Goal: Information Seeking & Learning: Learn about a topic

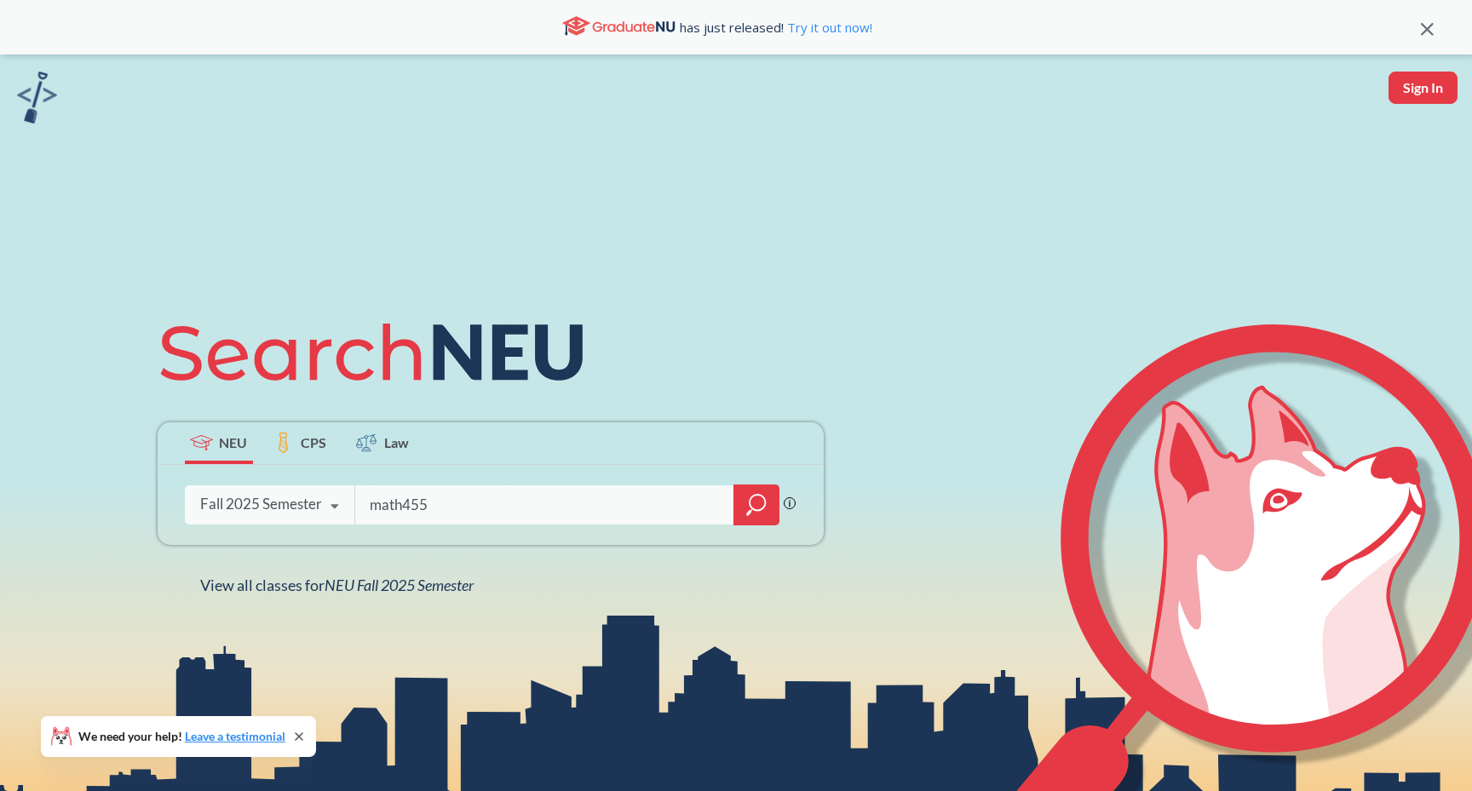
type input "math4555"
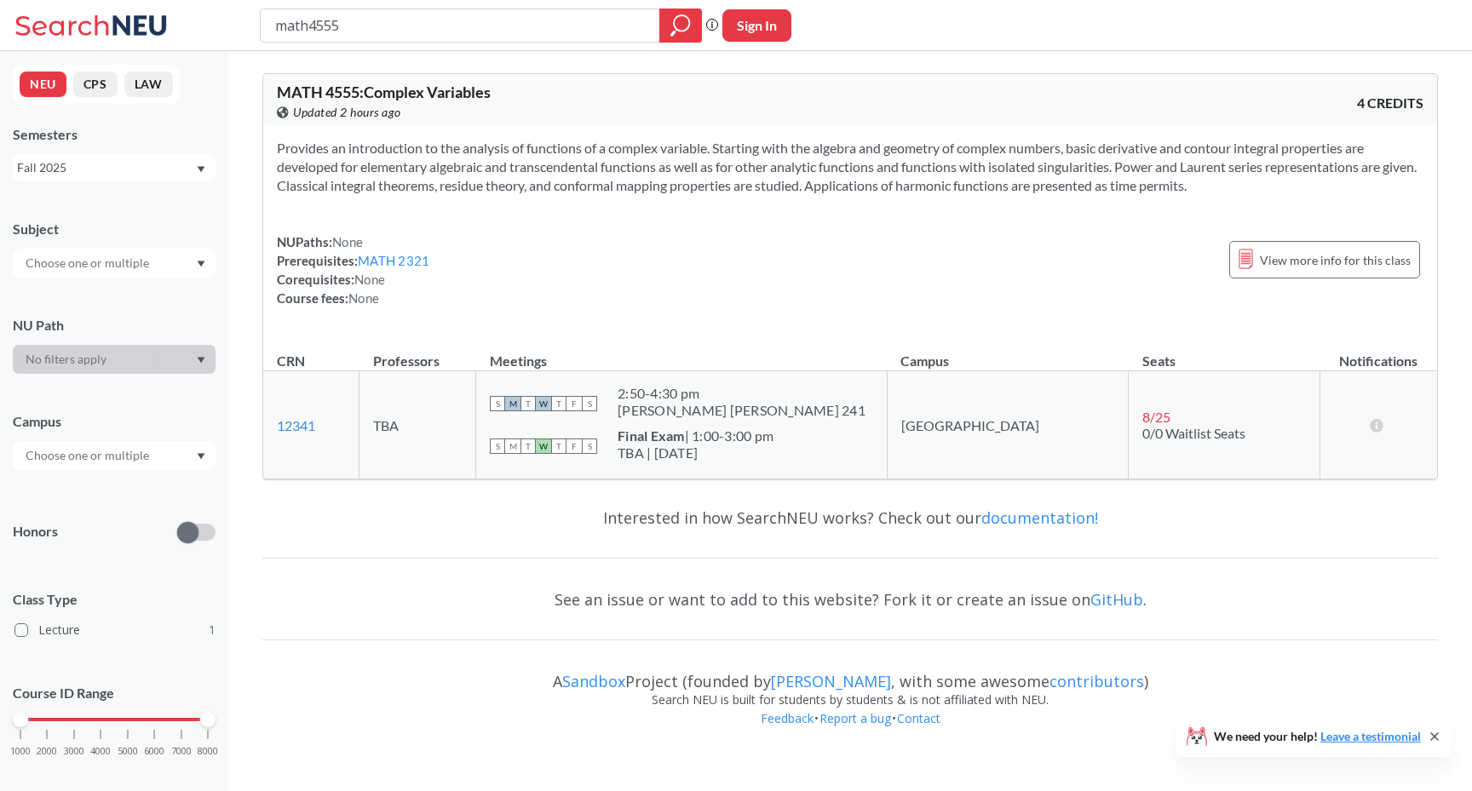
click at [167, 173] on div "Fall 2025" at bounding box center [106, 167] width 178 height 19
click at [165, 237] on div "Spring 2025" at bounding box center [118, 232] width 192 height 19
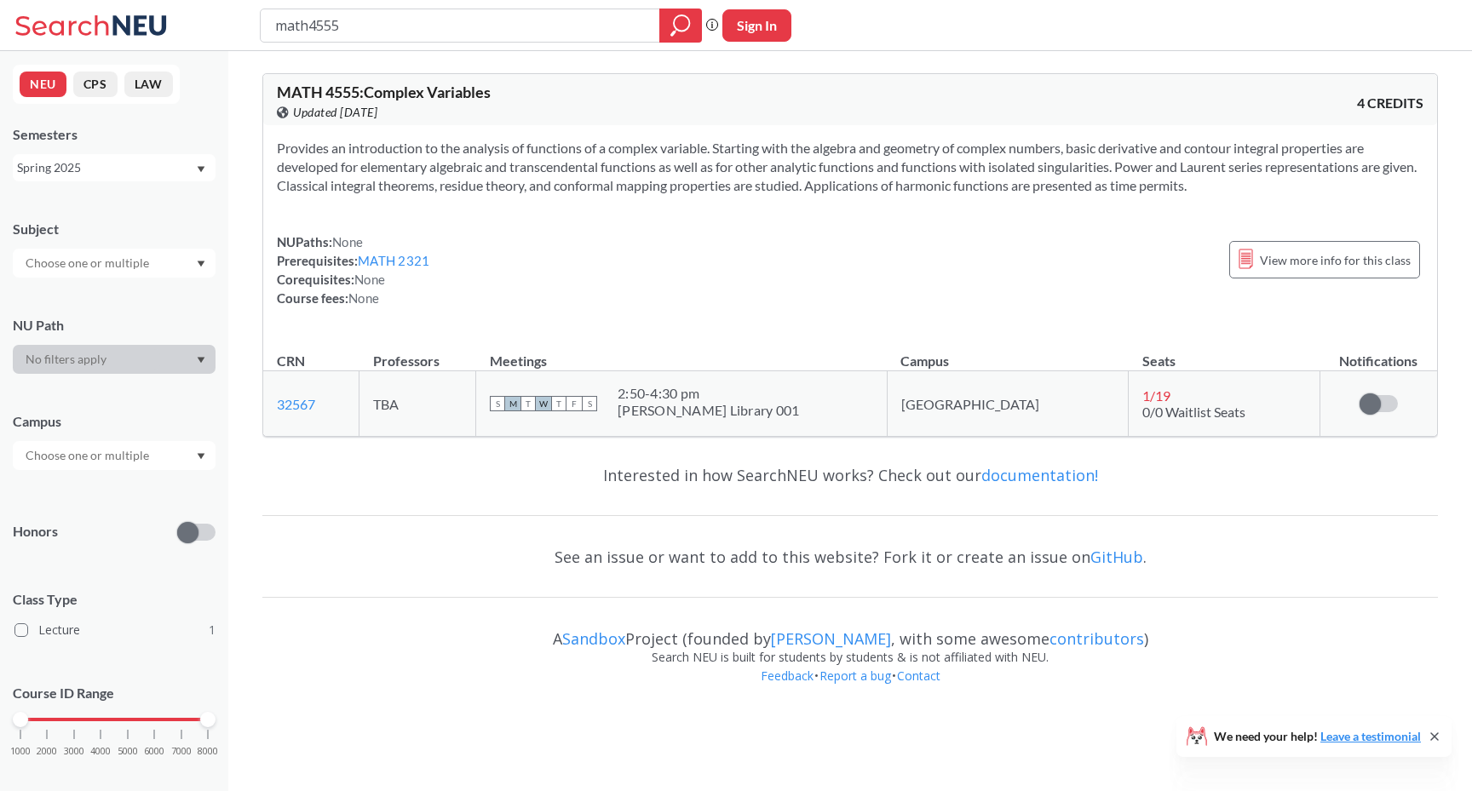
click at [149, 172] on div "Spring 2025" at bounding box center [106, 167] width 178 height 19
click at [149, 267] on div "Fall 2024" at bounding box center [118, 270] width 192 height 19
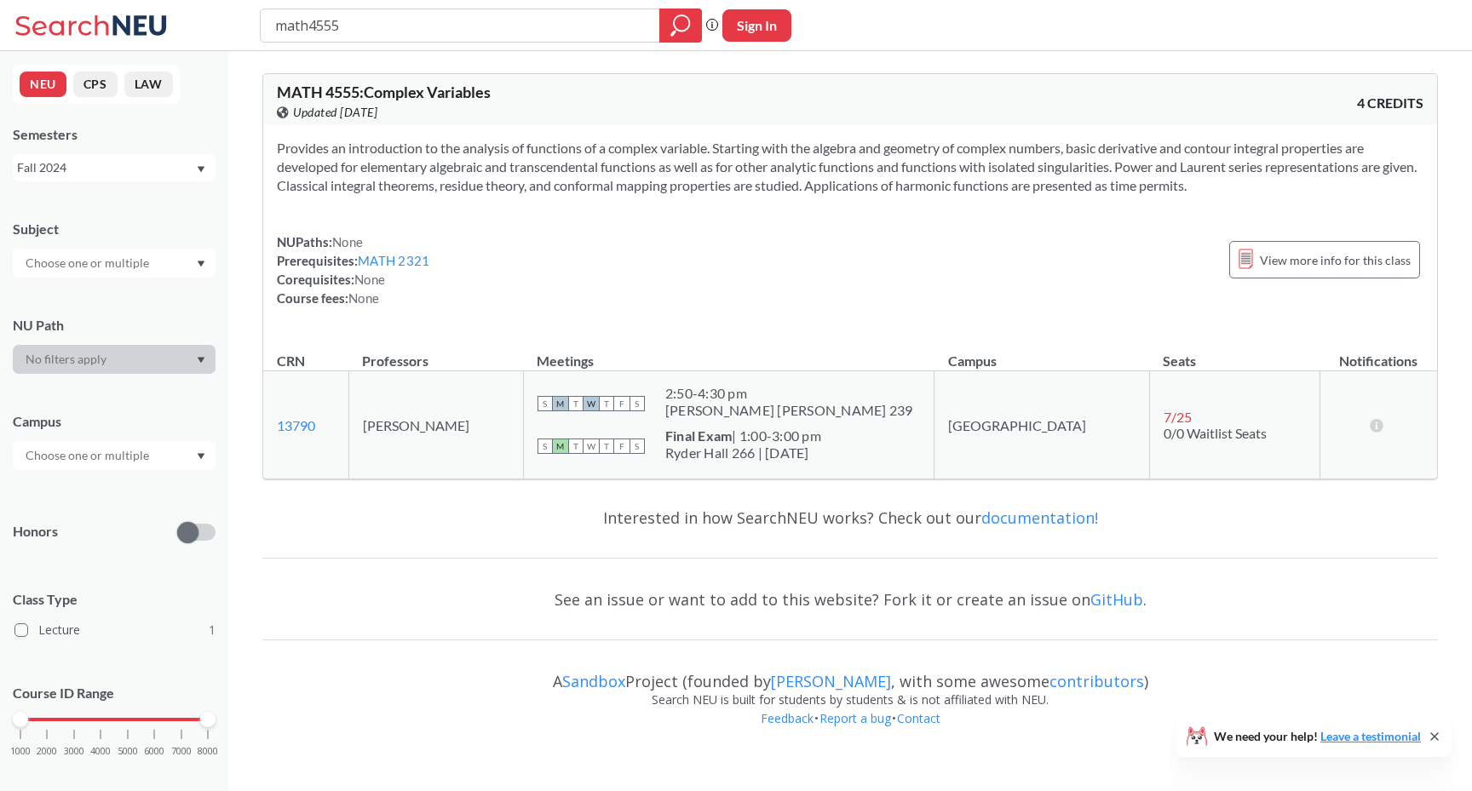
click at [131, 174] on div "Fall 2024" at bounding box center [106, 167] width 178 height 19
click at [128, 206] on div "Fall 2025" at bounding box center [118, 205] width 192 height 19
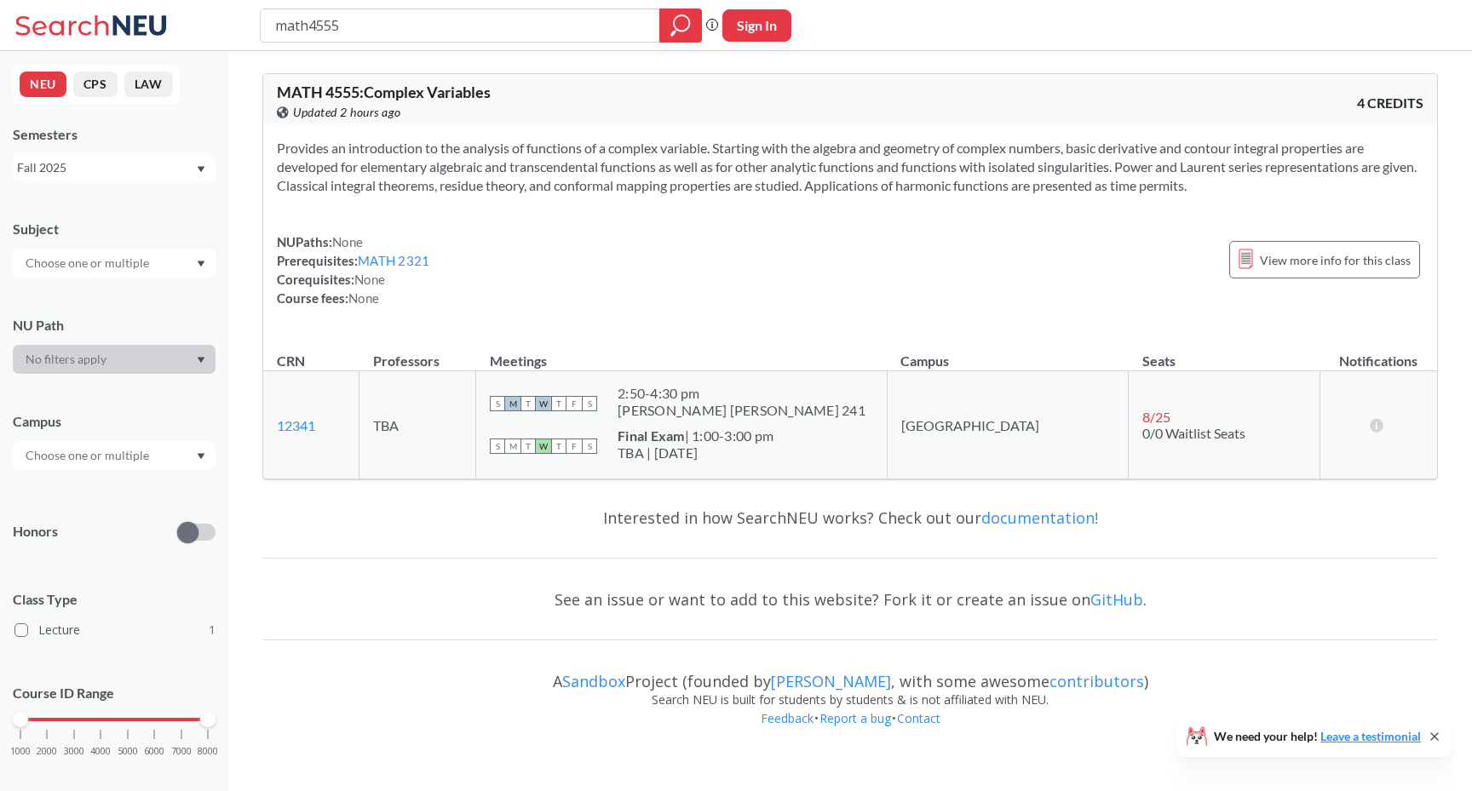
click at [255, 330] on div "MATH 4555 : Complex Variables View this course on Banner. Updated 2 hours ago 4…" at bounding box center [849, 402] width 1243 height 703
click at [388, 16] on input "math4555" at bounding box center [460, 25] width 374 height 29
type input "cs3650"
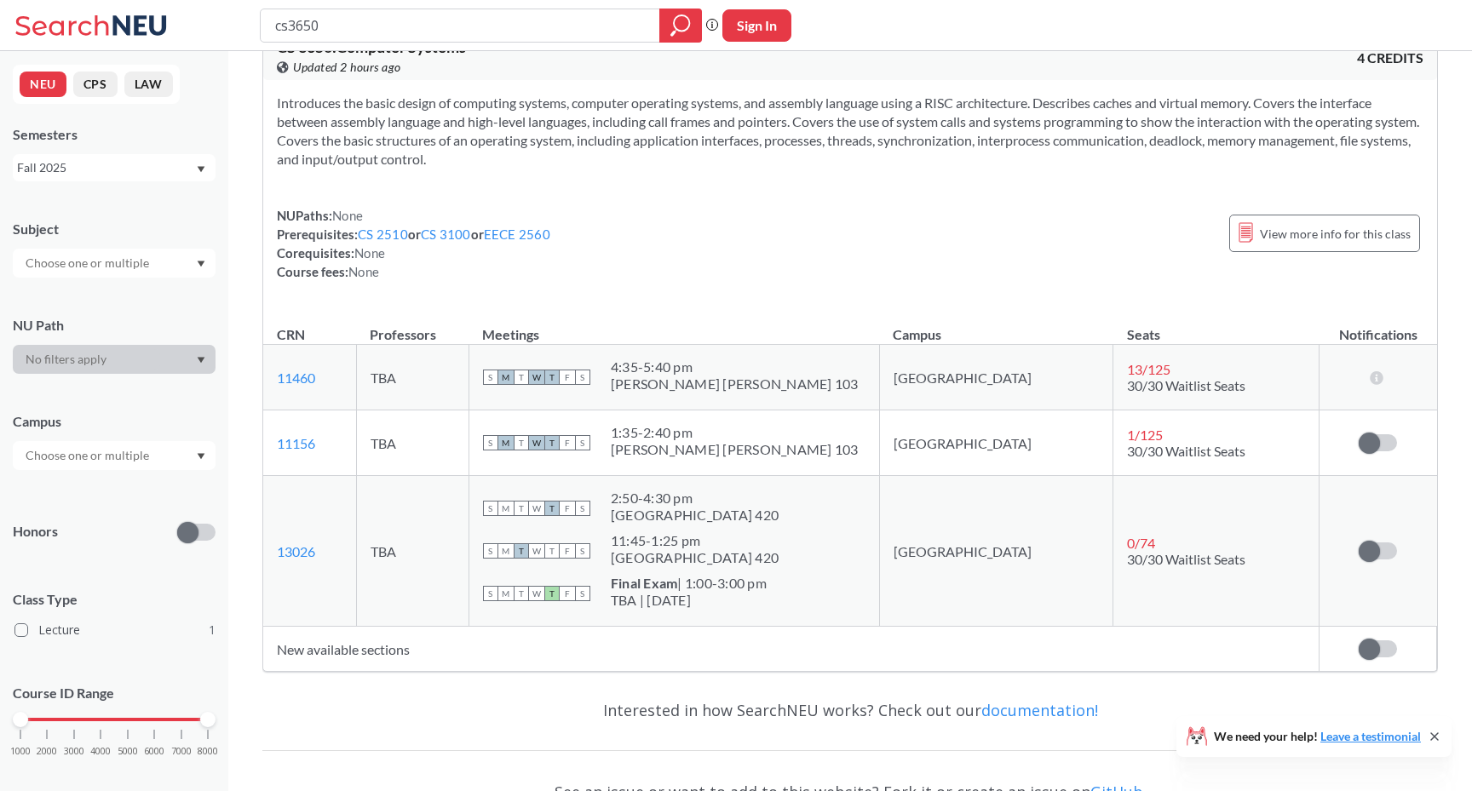
scroll to position [58, 0]
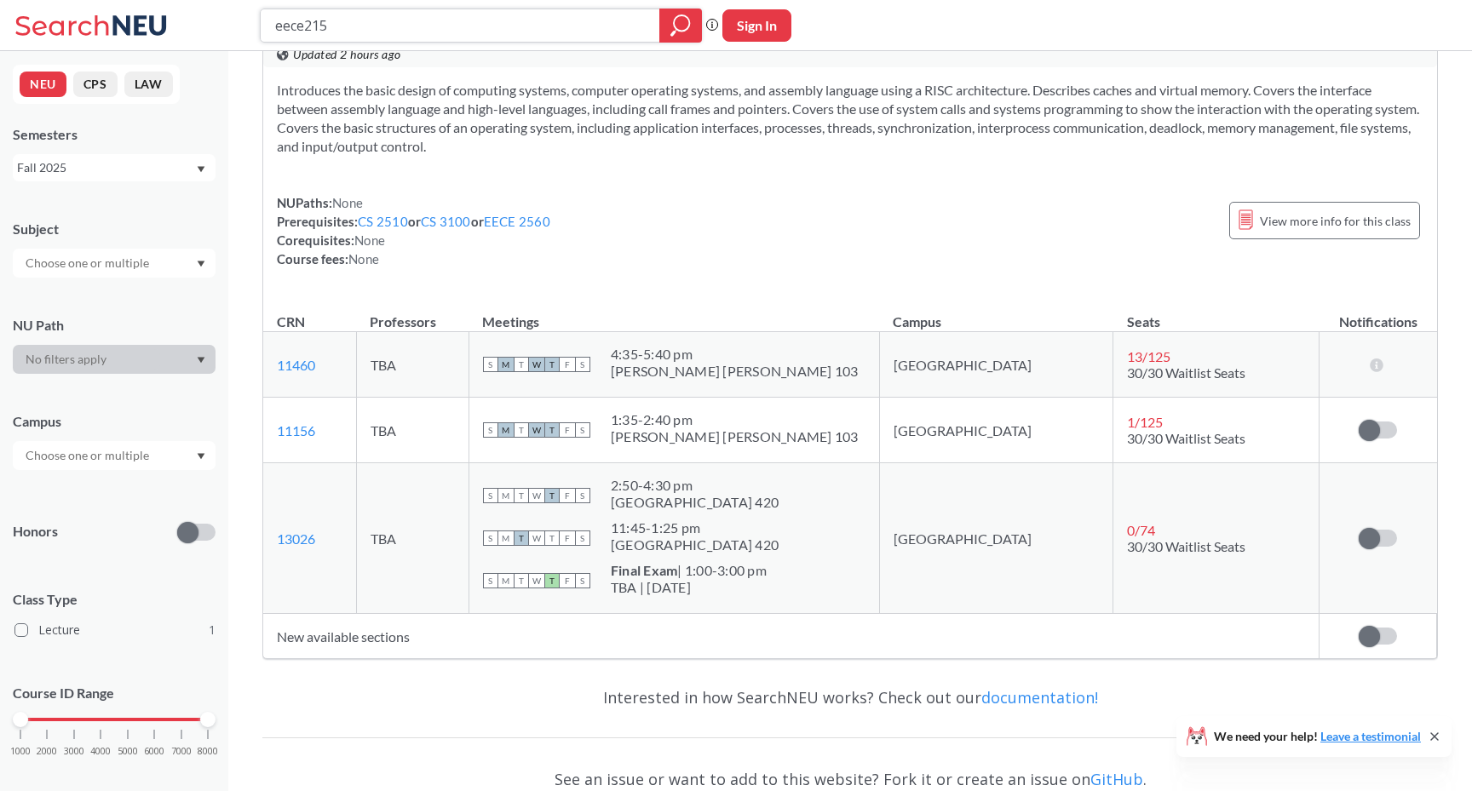
type input "eece2150"
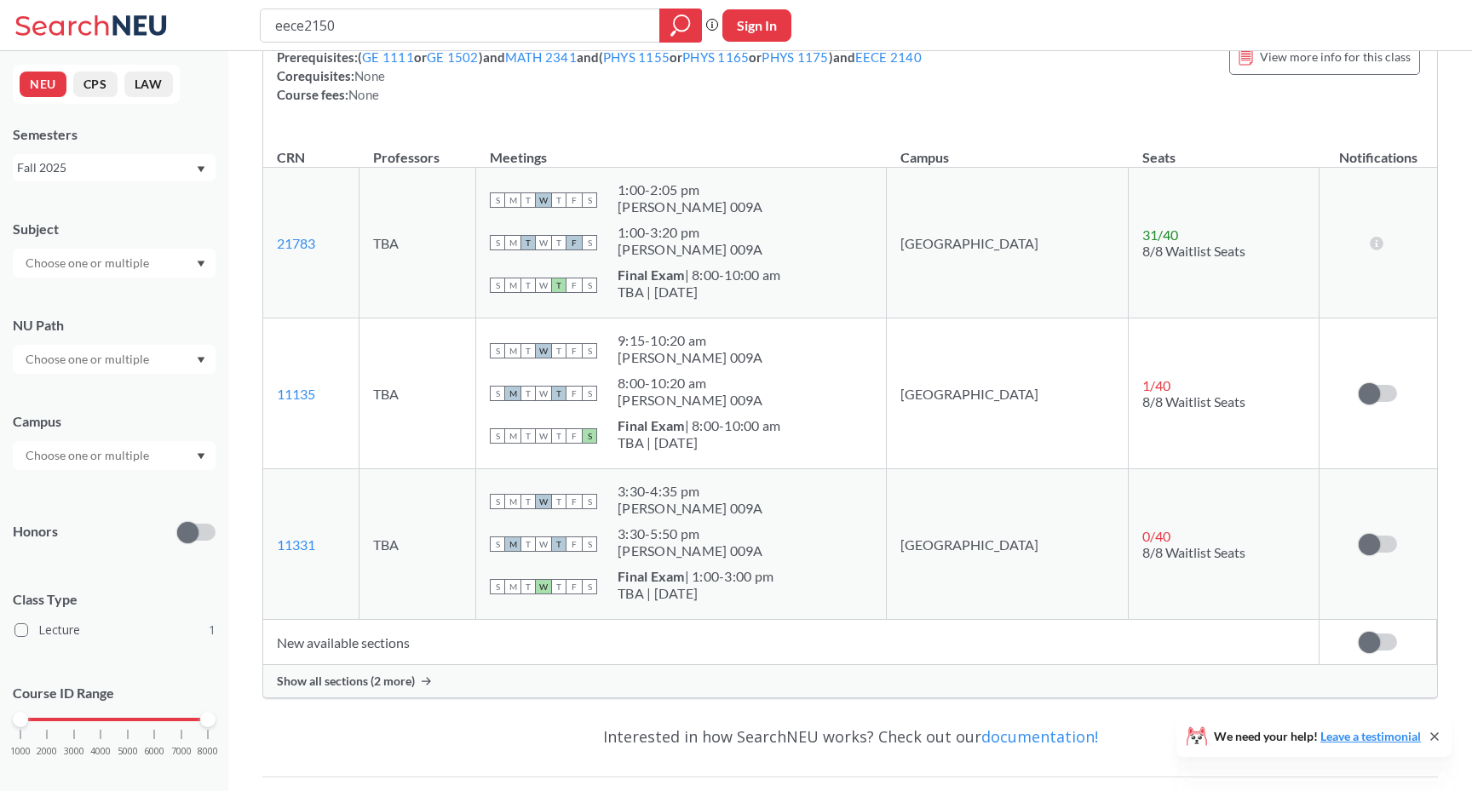
scroll to position [224, 0]
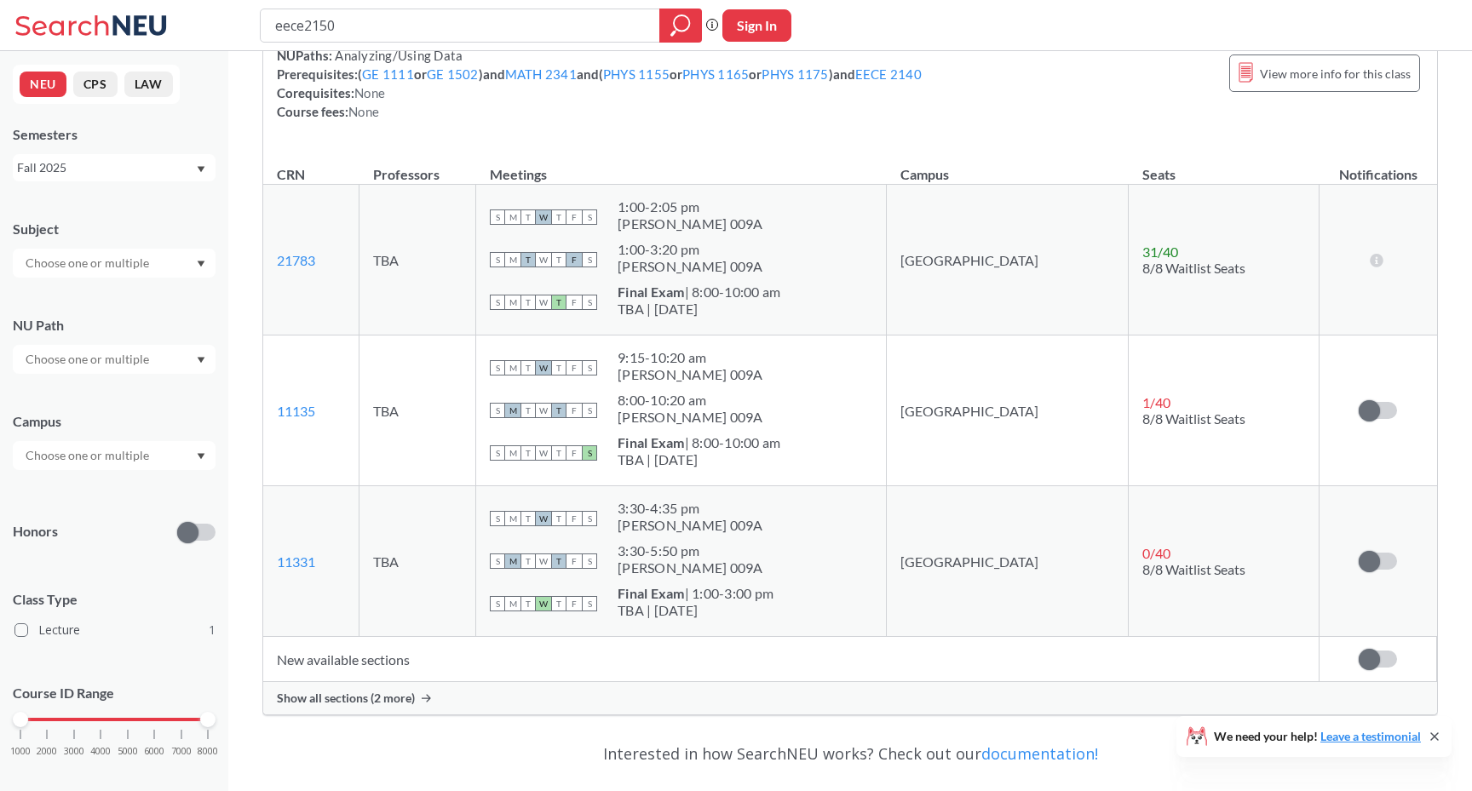
click at [573, 686] on div "Show all sections (2 more)" at bounding box center [849, 698] width 1173 height 32
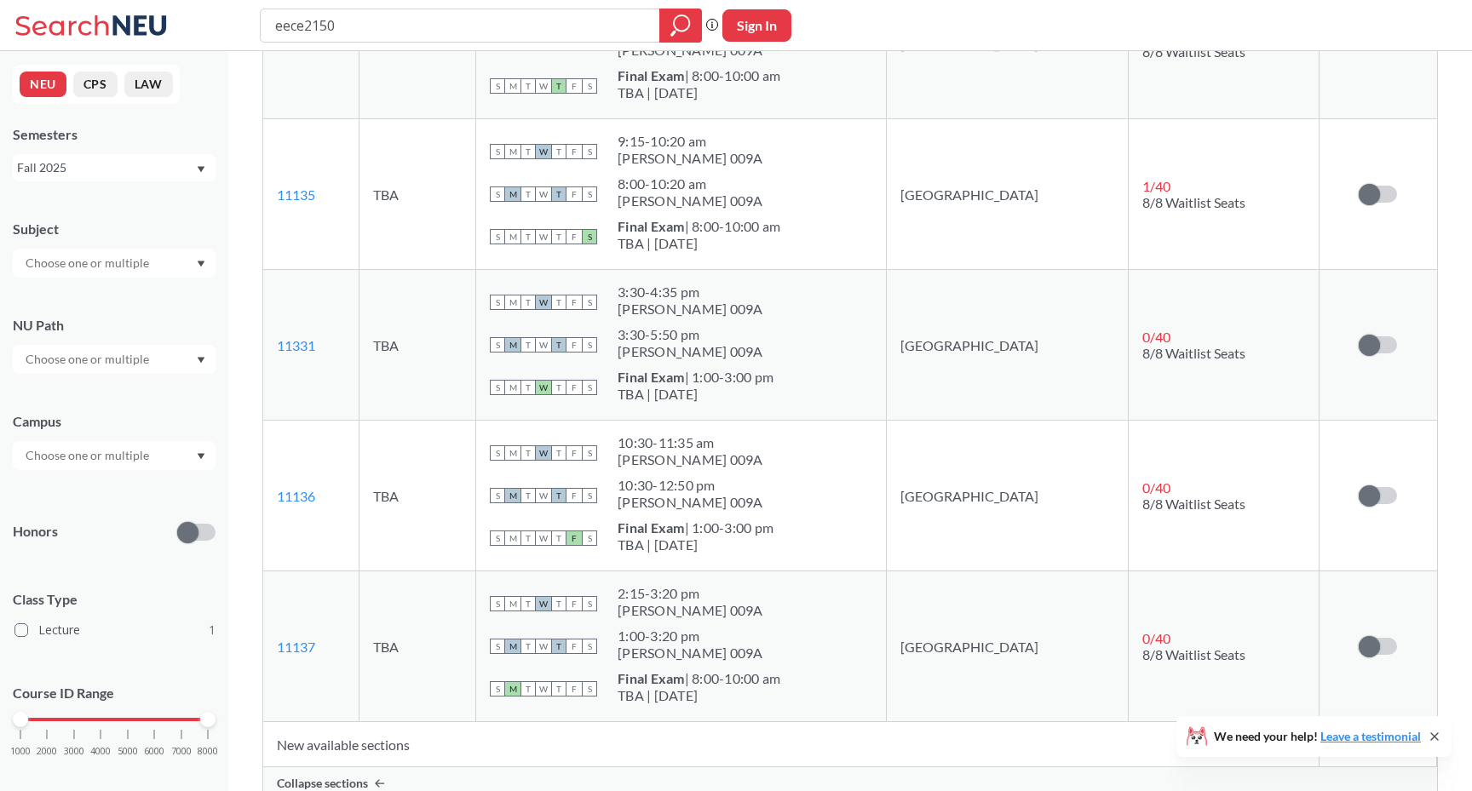
scroll to position [439, 0]
click at [476, 277] on td "TBA" at bounding box center [417, 346] width 117 height 151
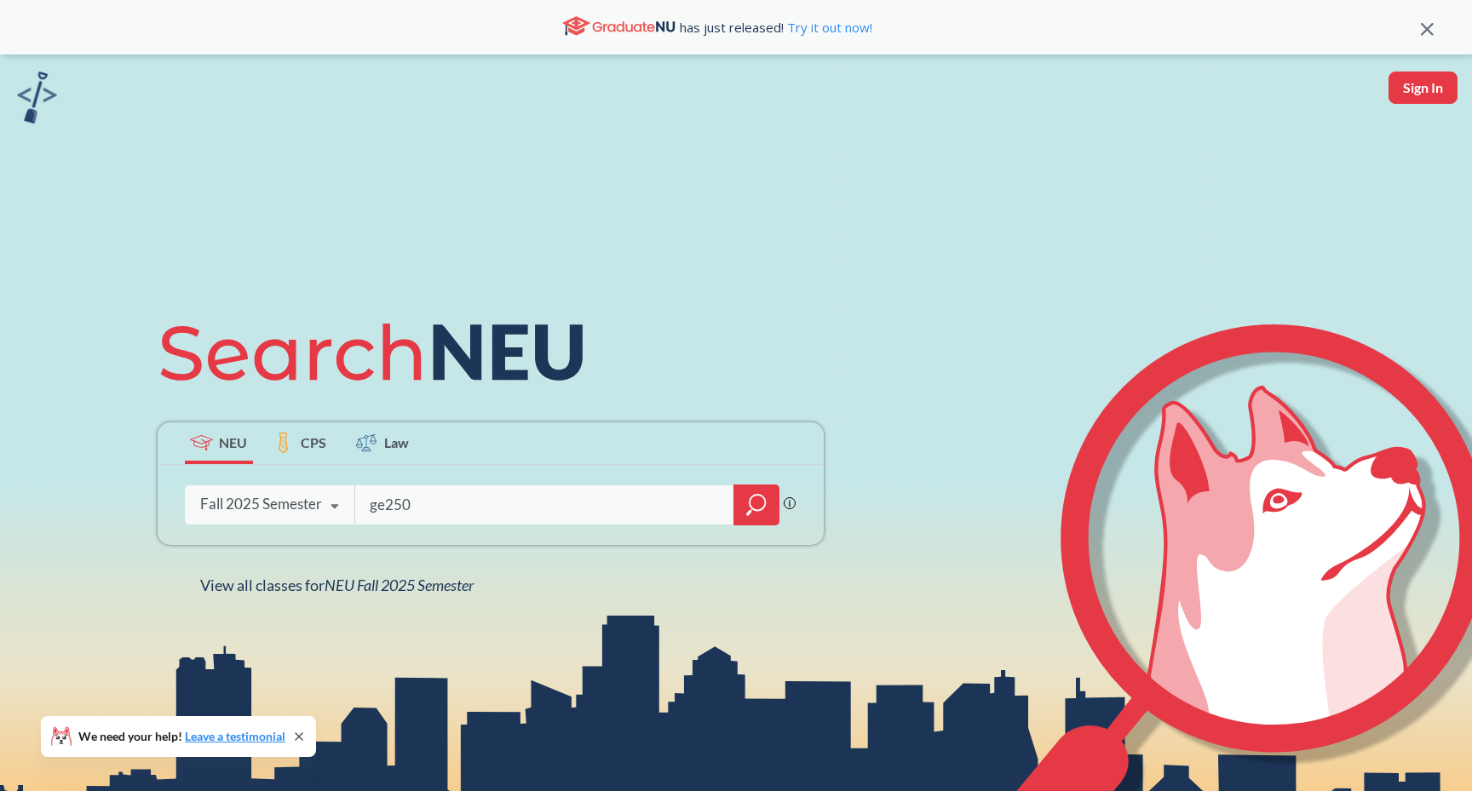
type input "ge2500"
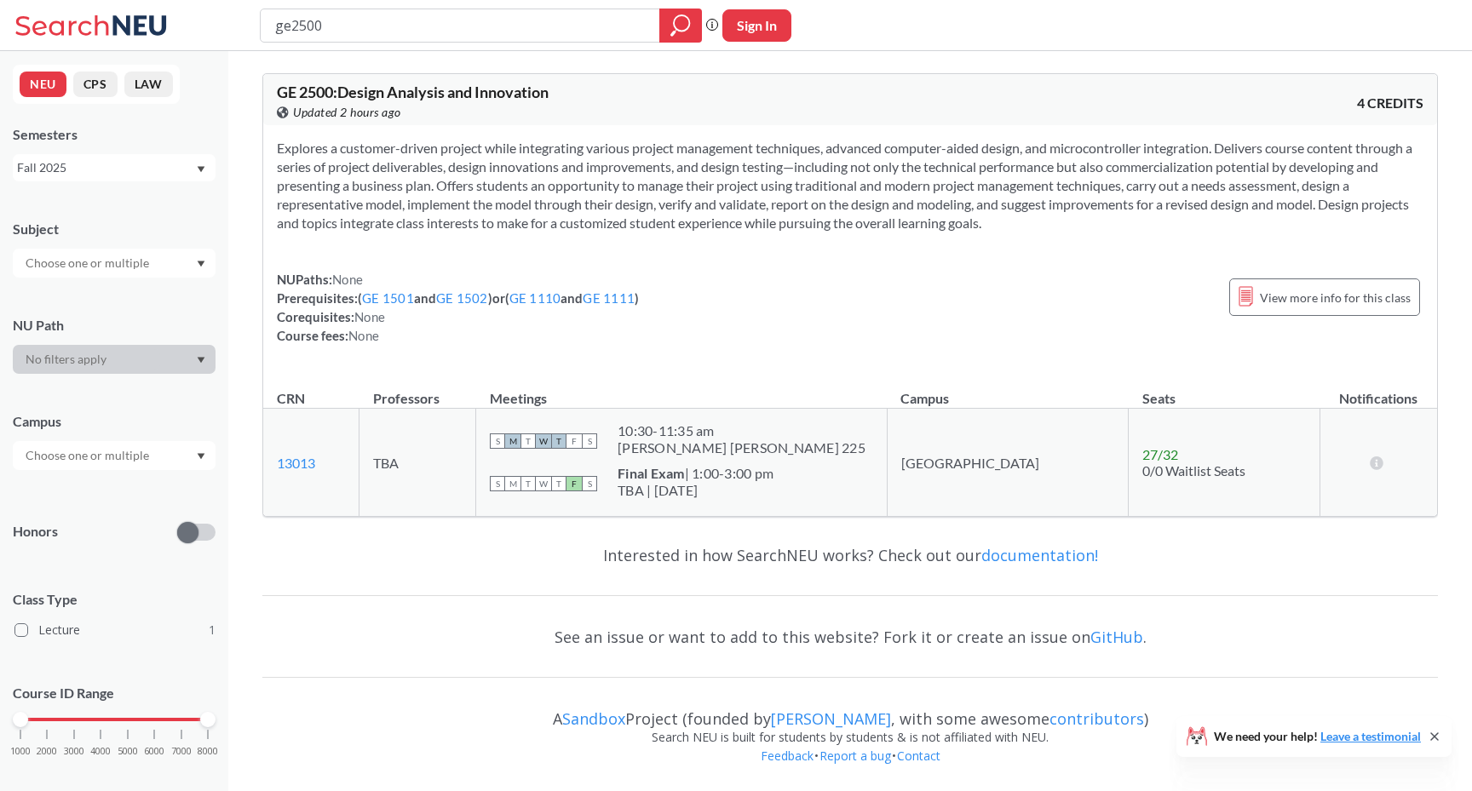
click at [950, 307] on div "NUPaths: None Prerequisites: ( GE 1501 and GE 1502 ) or ( GE 1110 and GE 1111 )…" at bounding box center [850, 307] width 1146 height 75
